Goal: Use online tool/utility: Utilize a website feature to perform a specific function

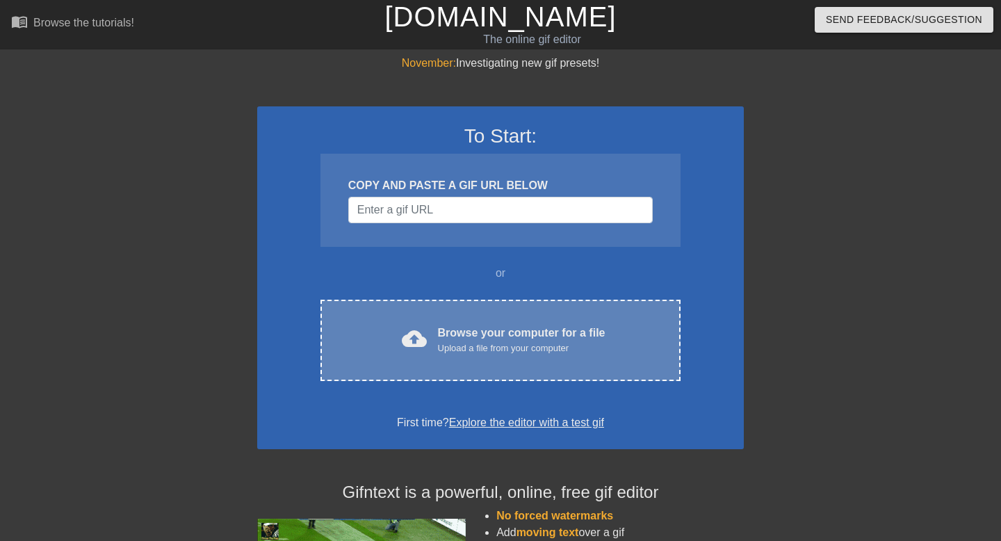
click at [466, 342] on div "Upload a file from your computer" at bounding box center [522, 348] width 168 height 14
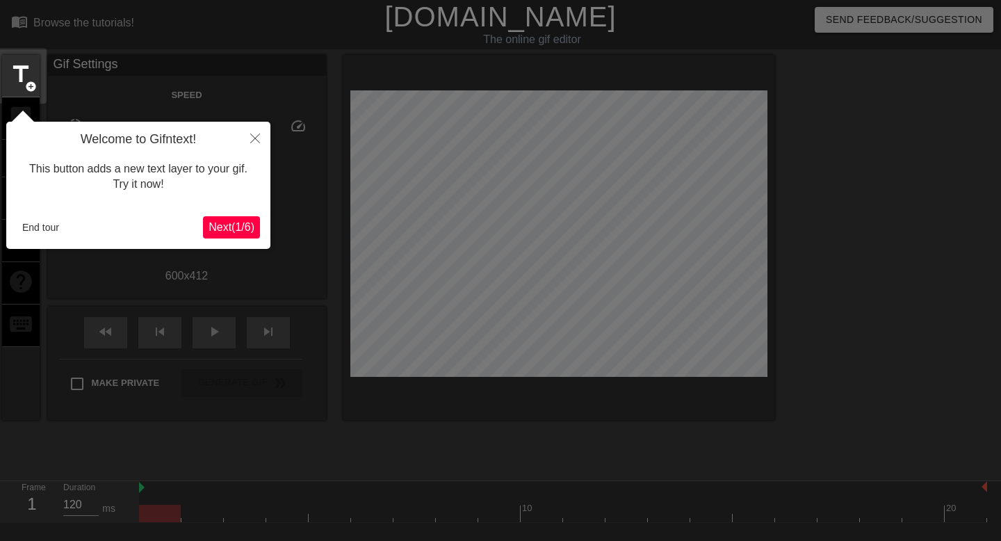
scroll to position [34, 0]
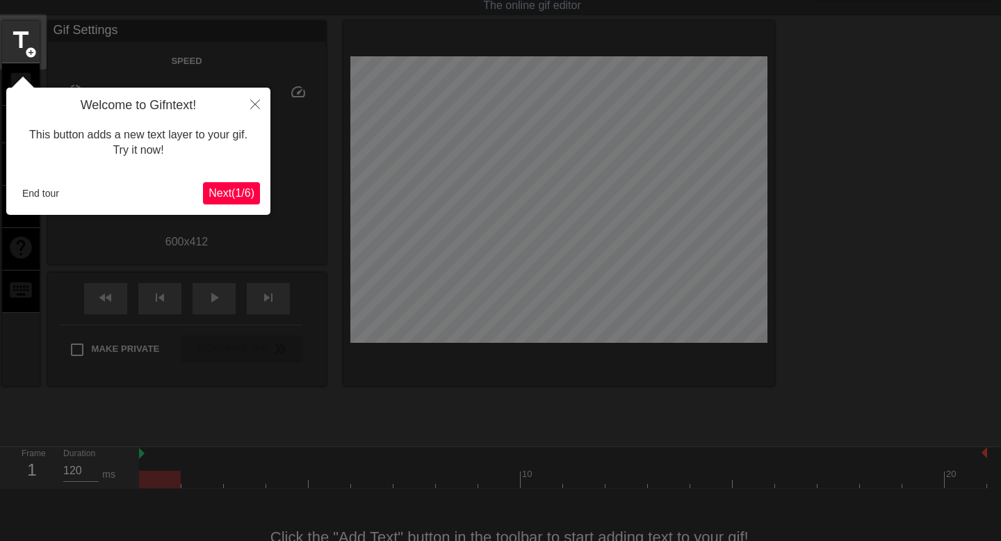
click at [225, 194] on span "Next ( 1 / 6 )" at bounding box center [232, 193] width 46 height 12
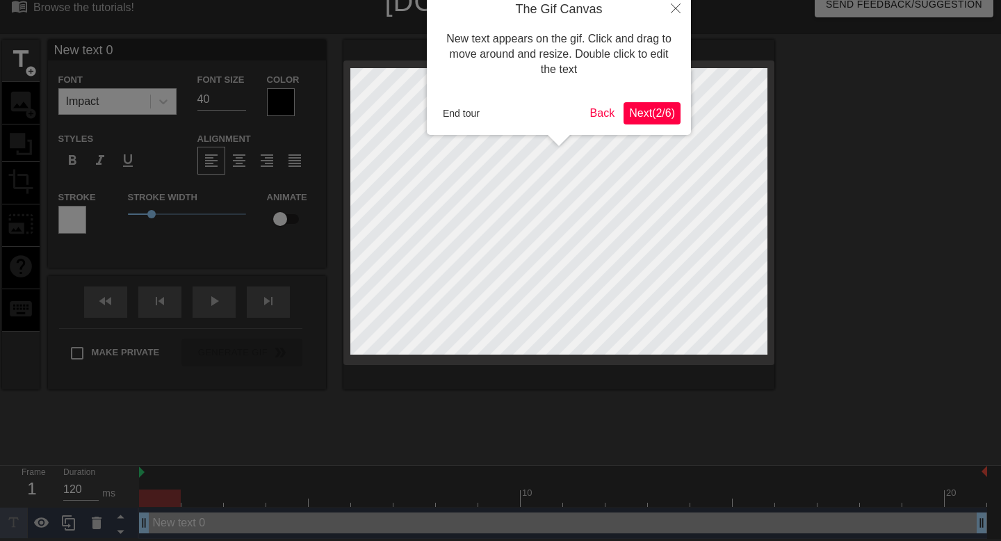
scroll to position [0, 0]
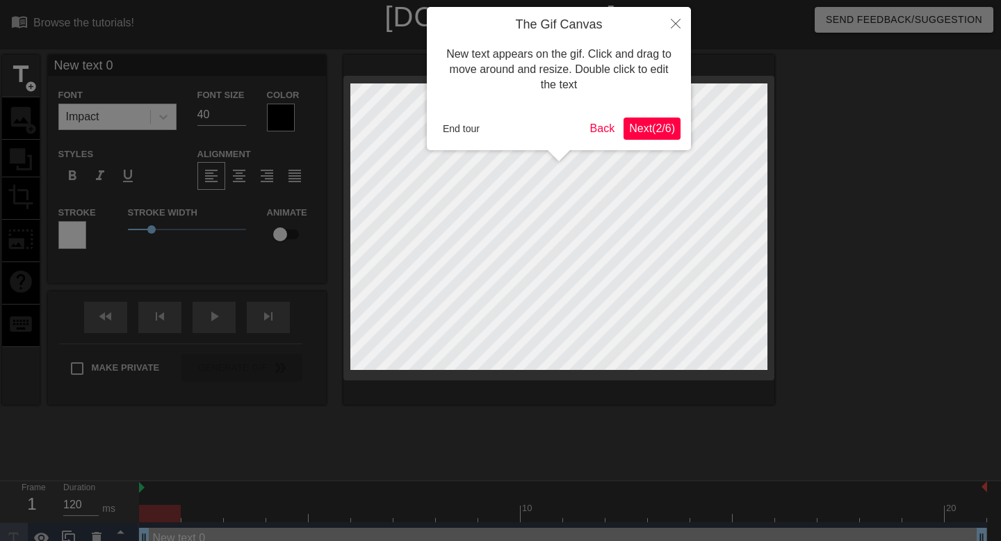
click at [635, 133] on span "Next ( 2 / 6 )" at bounding box center [652, 128] width 46 height 12
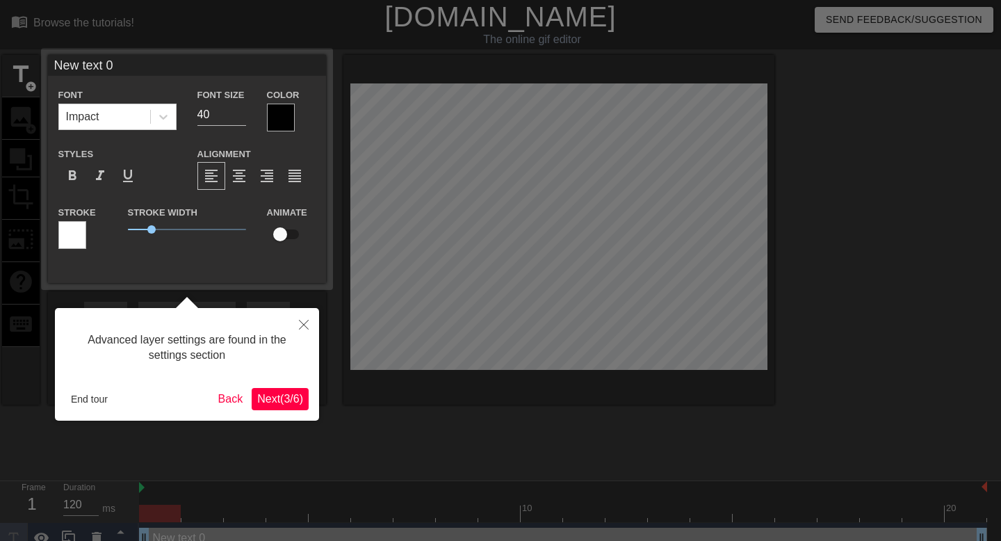
scroll to position [15, 0]
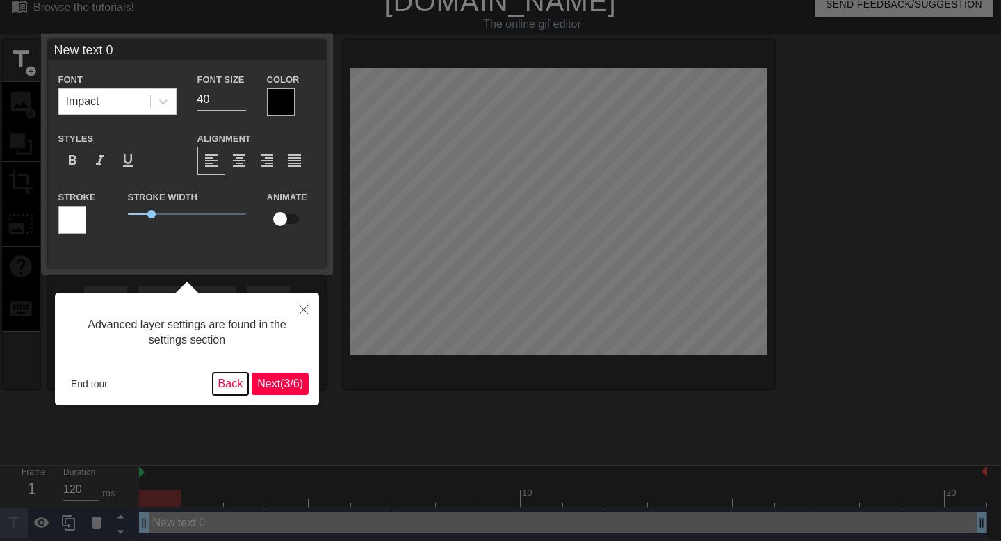
click at [225, 389] on button "Back" at bounding box center [231, 384] width 36 height 22
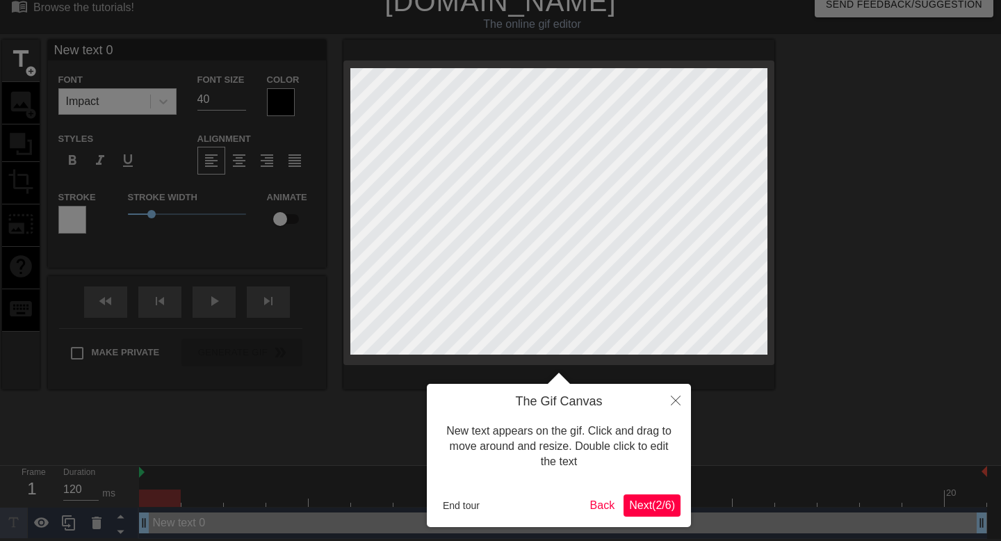
scroll to position [0, 0]
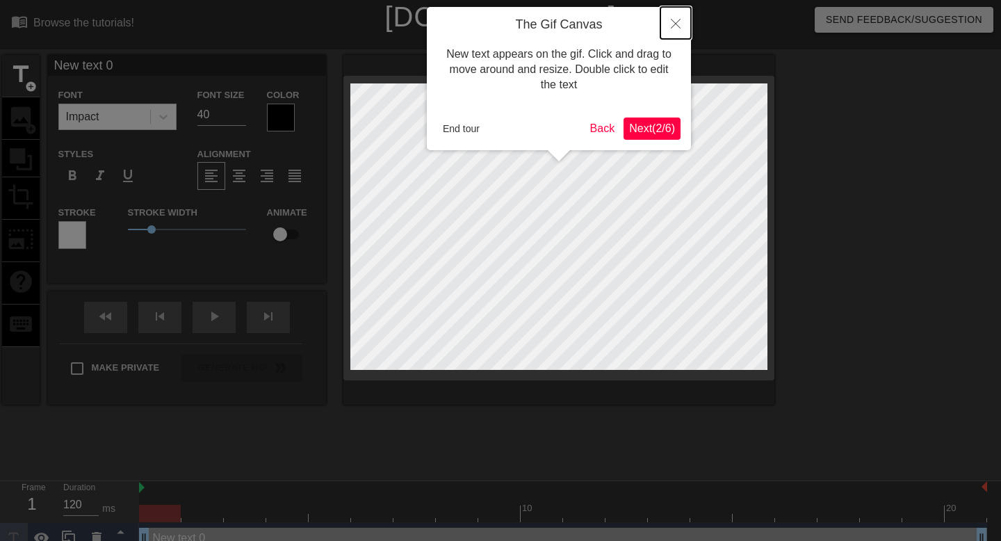
click at [670, 29] on button "Close" at bounding box center [675, 23] width 31 height 32
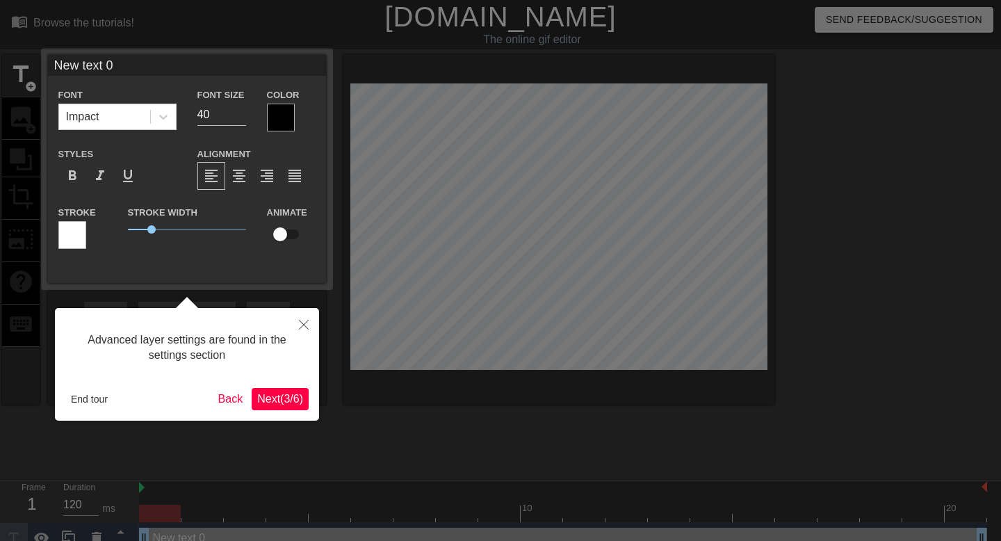
scroll to position [15, 0]
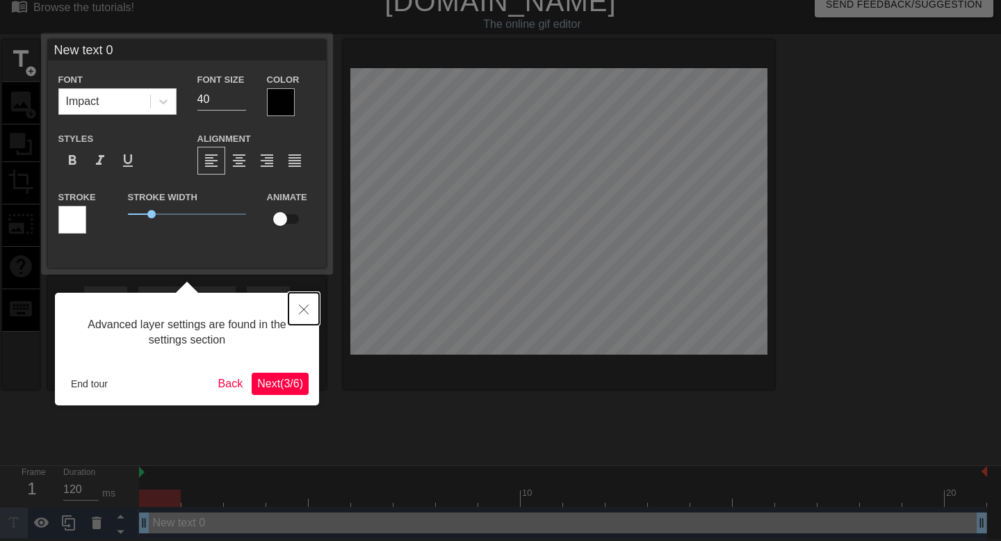
click at [301, 313] on icon "Close" at bounding box center [304, 310] width 10 height 10
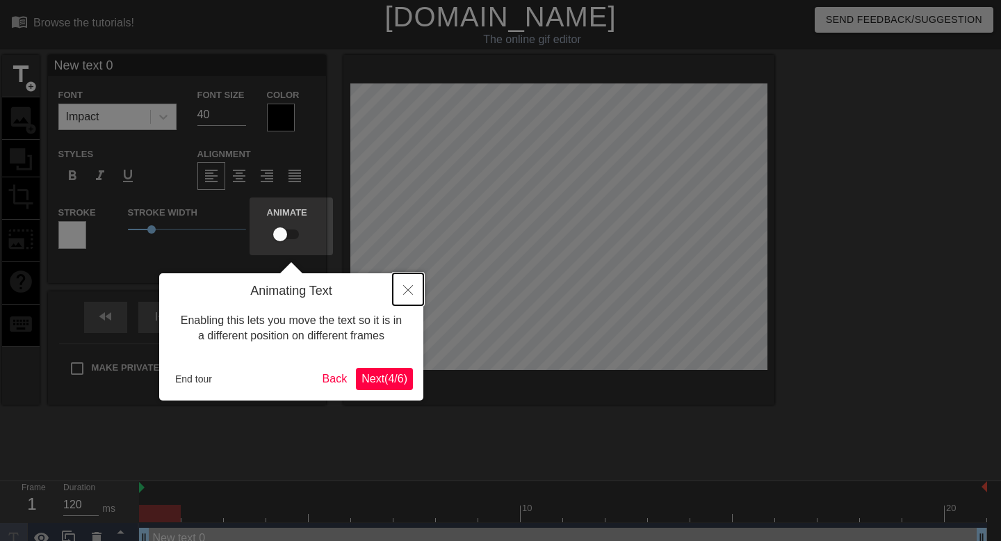
click at [410, 282] on button "Close" at bounding box center [408, 289] width 31 height 32
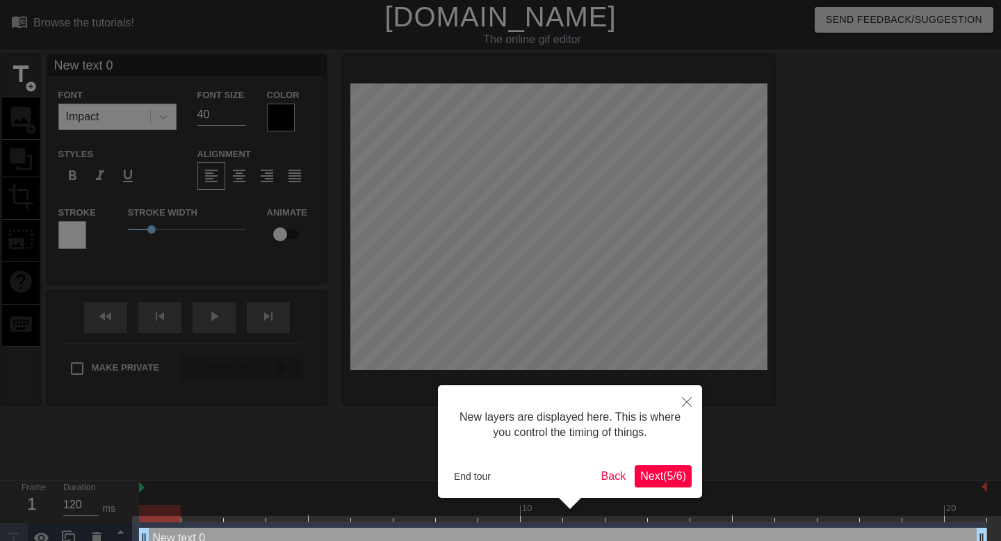
scroll to position [26, 0]
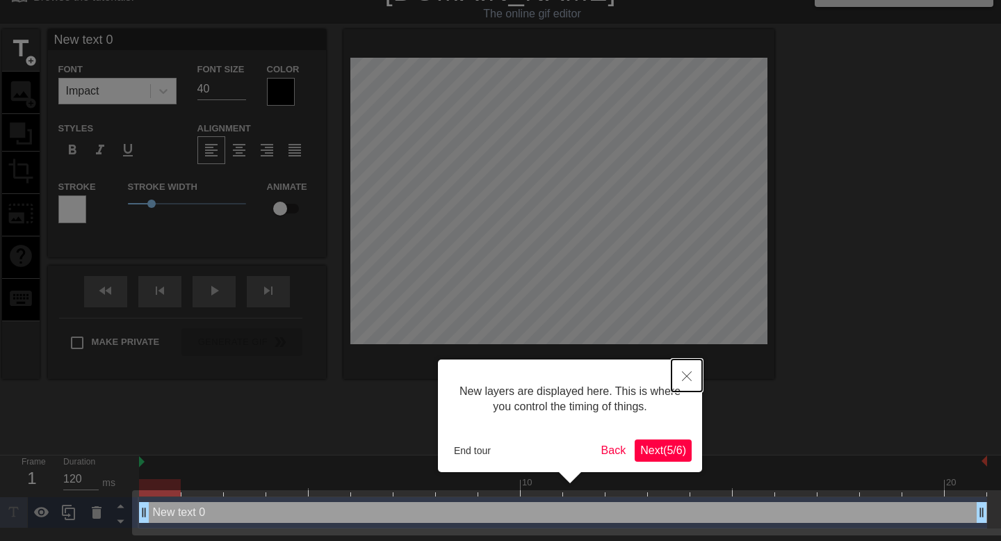
click at [683, 372] on icon "Close" at bounding box center [687, 376] width 10 height 10
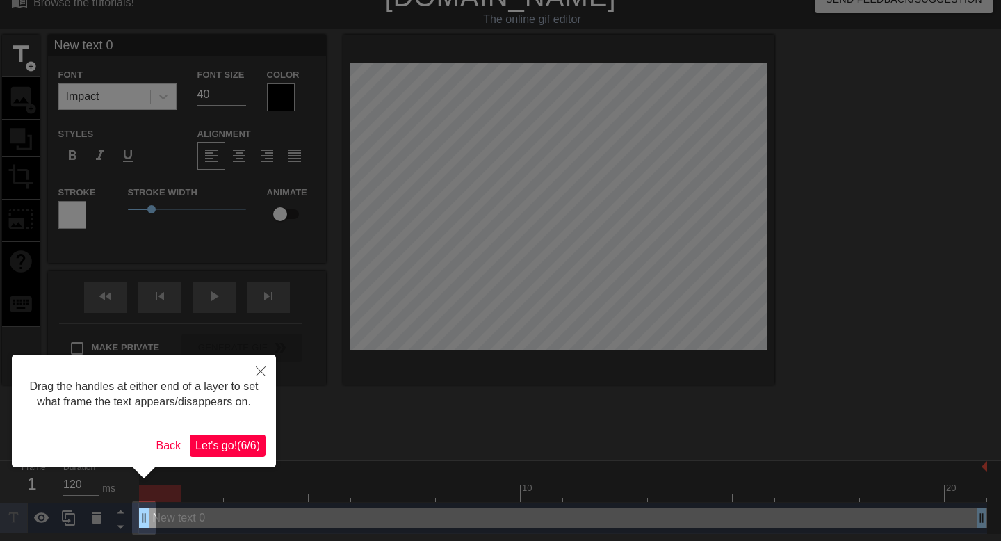
scroll to position [0, 0]
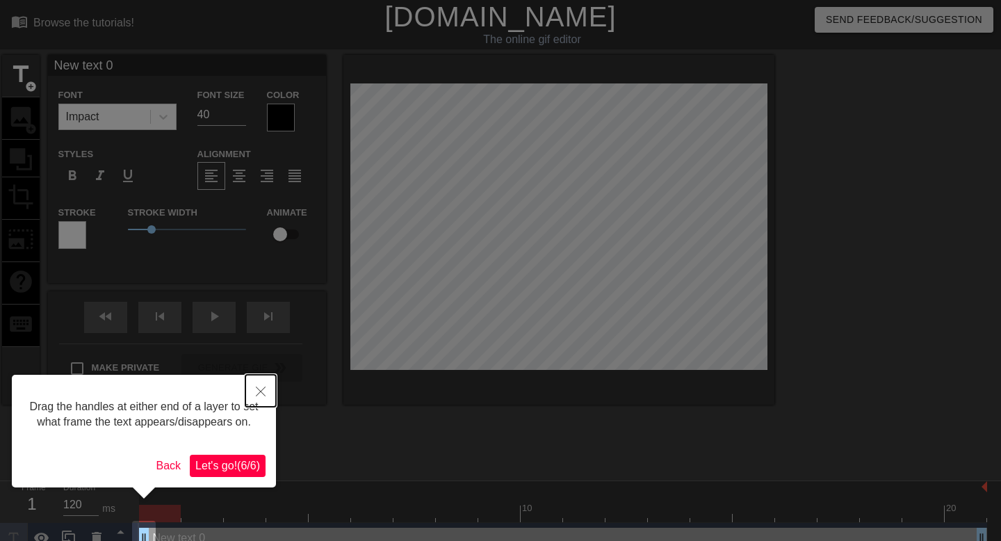
click at [259, 392] on icon "Close" at bounding box center [261, 392] width 10 height 10
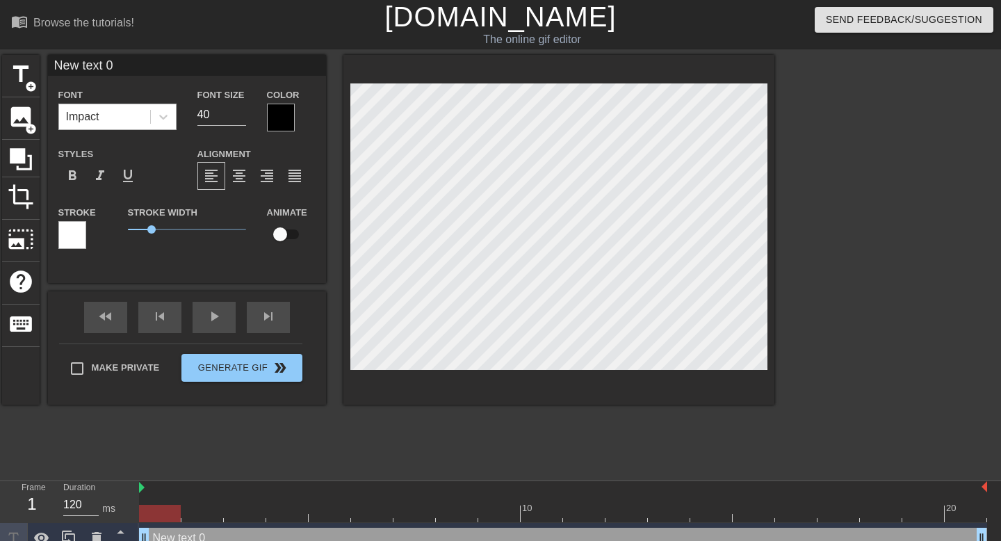
click at [92, 115] on div "Impact" at bounding box center [82, 116] width 33 height 17
click at [122, 419] on div "title add_circle image add_circle crop photo_size_select_large help keyboard Fo…" at bounding box center [388, 263] width 772 height 417
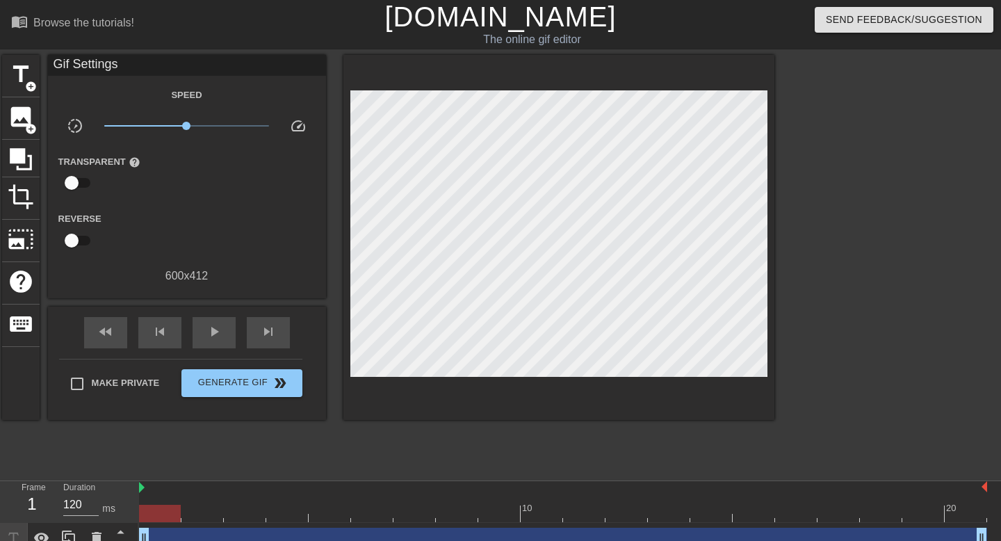
scroll to position [15, 0]
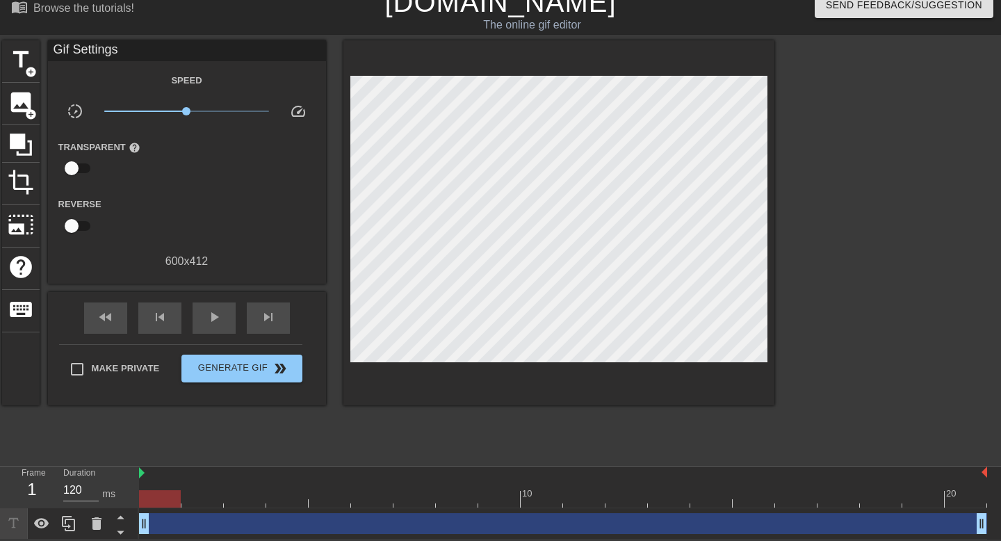
click at [158, 497] on div at bounding box center [160, 498] width 42 height 17
click at [21, 106] on span "image" at bounding box center [21, 102] width 26 height 26
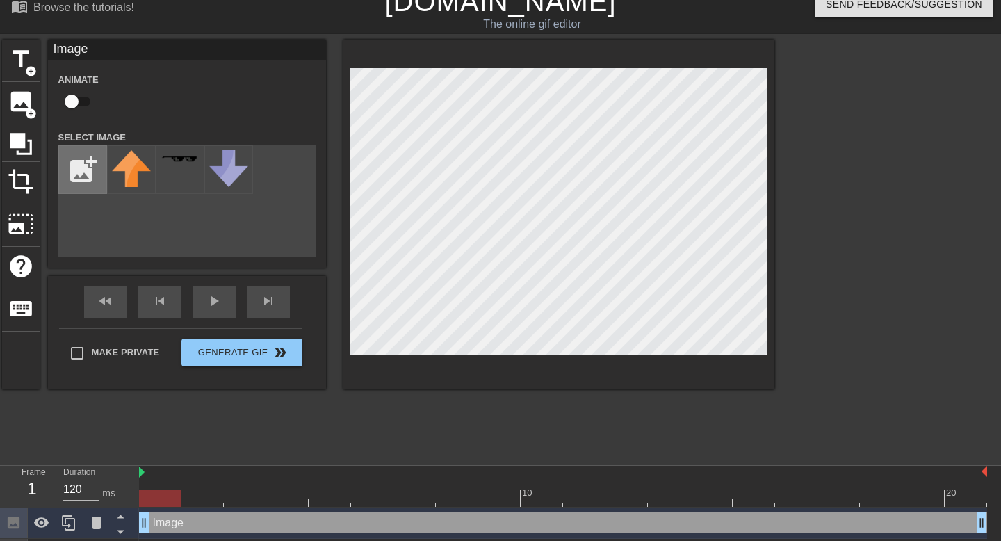
click at [83, 176] on input "file" at bounding box center [82, 169] width 47 height 47
type input "C:\fakepath\peagle png.png"
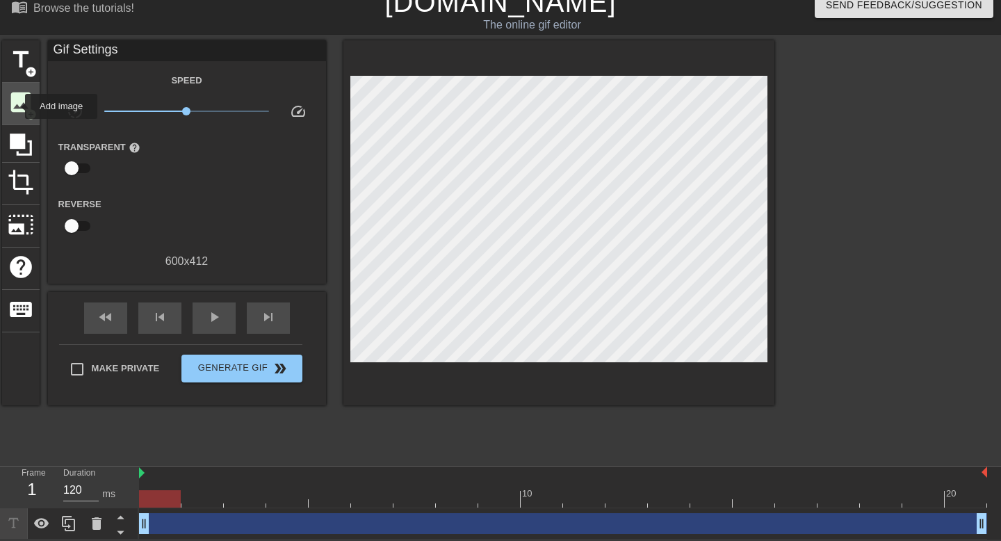
click at [16, 106] on span "image" at bounding box center [21, 102] width 26 height 26
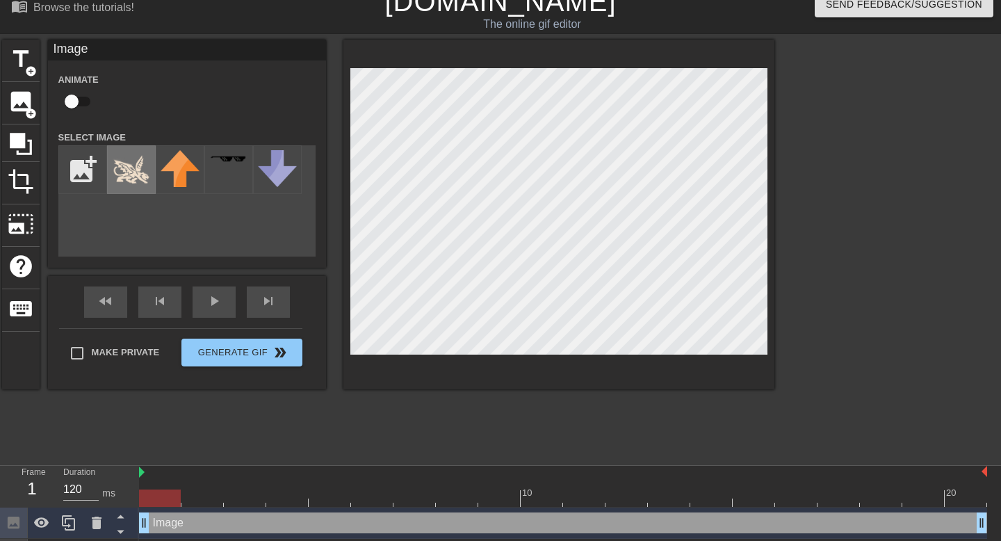
click at [125, 173] on img at bounding box center [131, 169] width 39 height 39
click at [446, 425] on div "title add_circle image add_circle crop photo_size_select_large help keyboard Im…" at bounding box center [388, 248] width 772 height 417
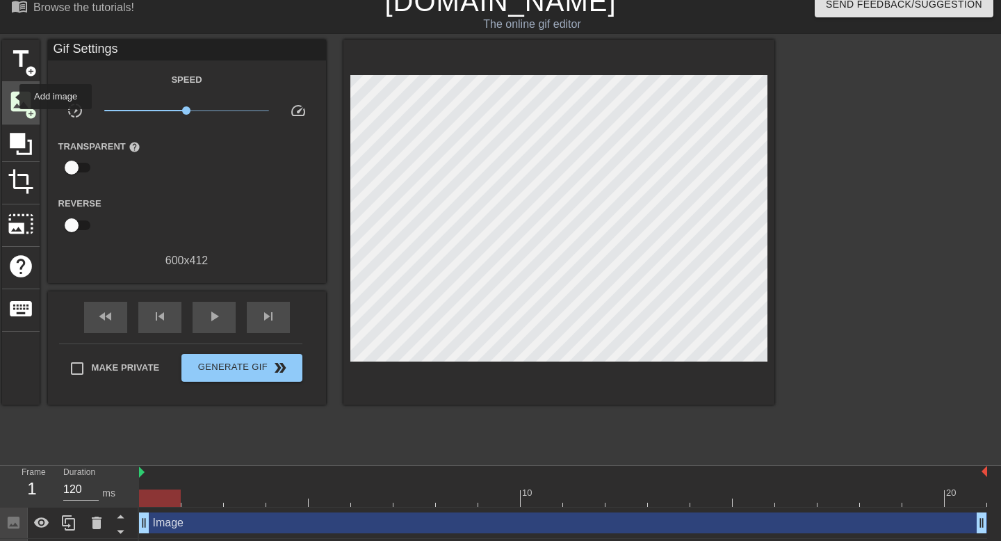
click at [11, 98] on span "image" at bounding box center [21, 101] width 26 height 26
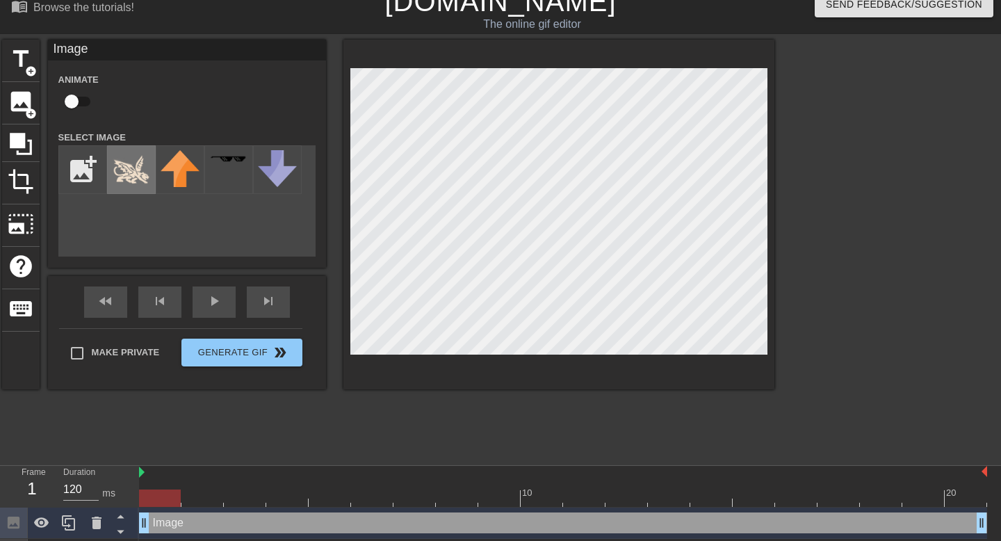
click at [117, 168] on img at bounding box center [131, 169] width 39 height 39
click at [522, 359] on div at bounding box center [558, 215] width 431 height 350
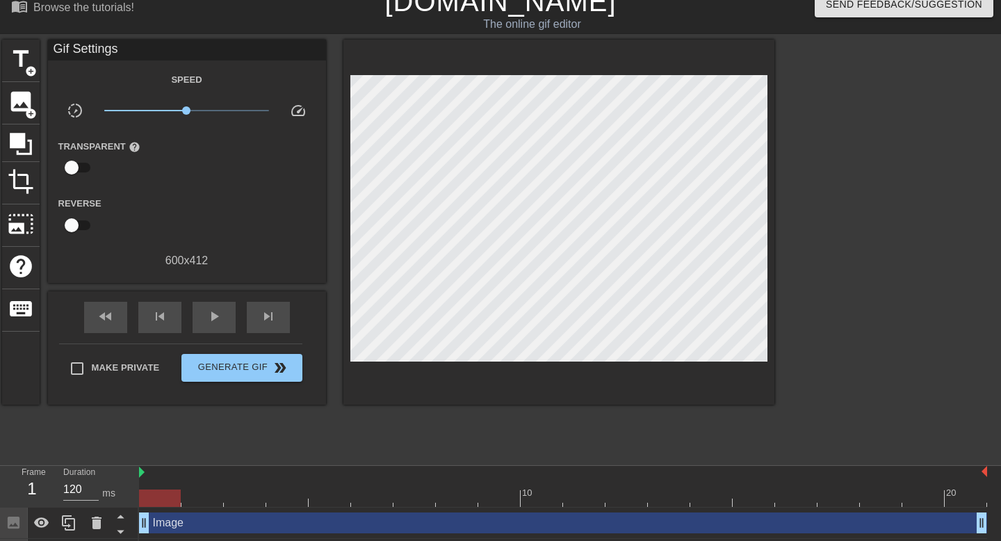
click at [282, 434] on div "title add_circle image add_circle crop photo_size_select_large help keyboard Gi…" at bounding box center [388, 248] width 772 height 417
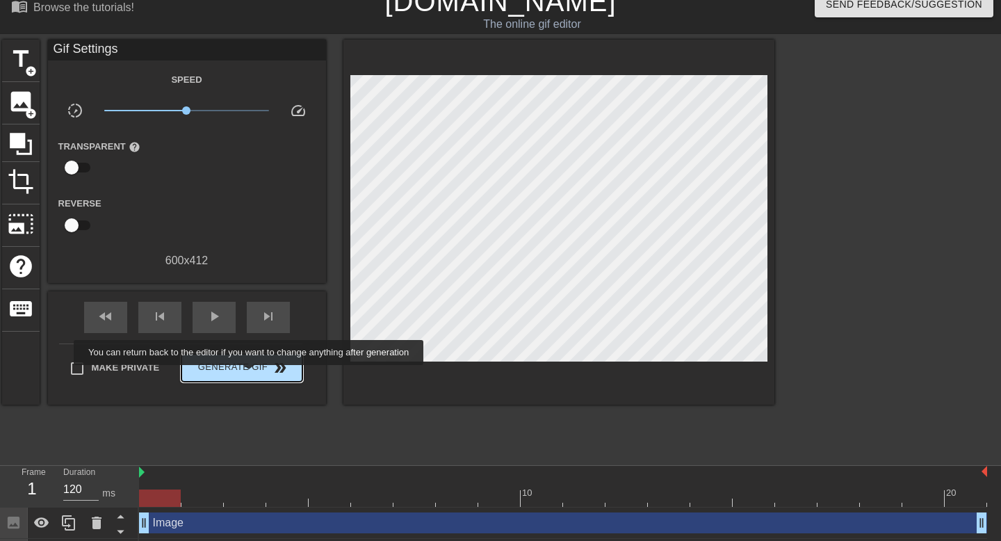
click at [258, 375] on button "Generate Gif double_arrow" at bounding box center [241, 368] width 120 height 28
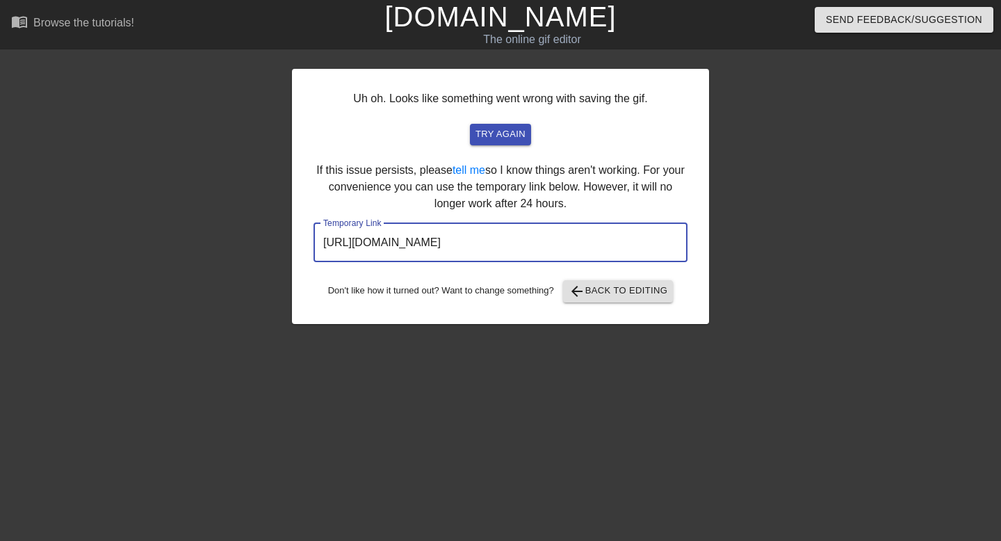
click at [404, 243] on input "[URL][DOMAIN_NAME]" at bounding box center [501, 242] width 374 height 39
